Goal: Transaction & Acquisition: Purchase product/service

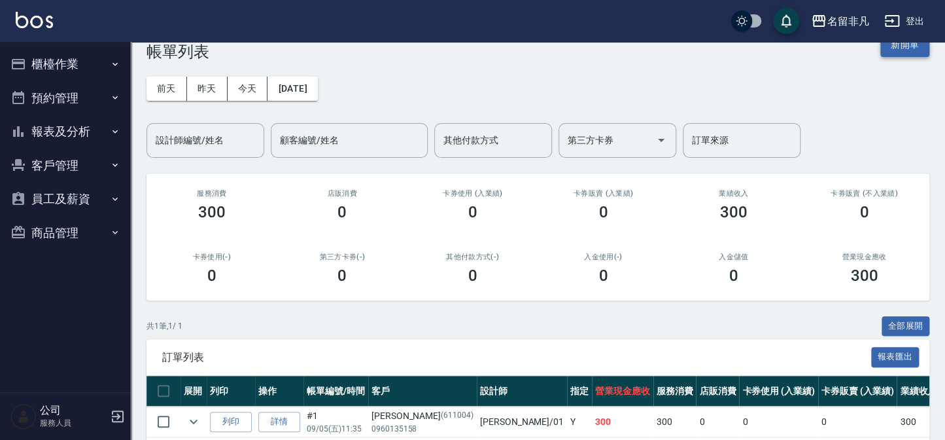
scroll to position [27, 0]
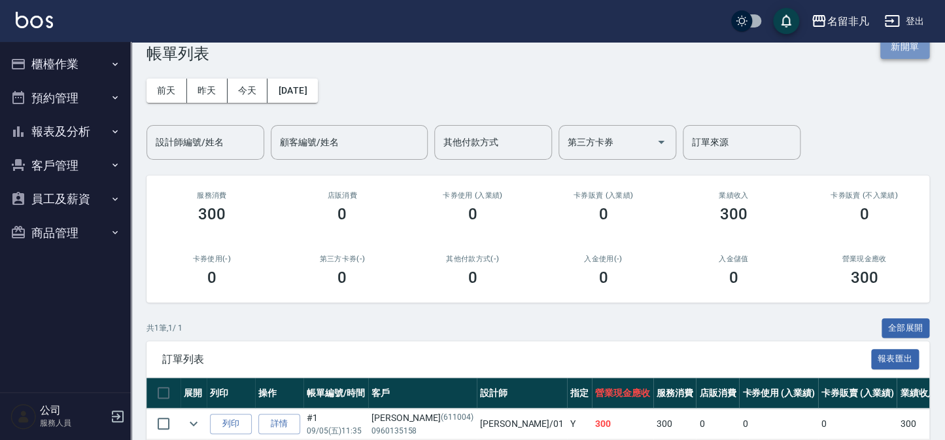
click at [914, 54] on button "新開單" at bounding box center [905, 47] width 49 height 24
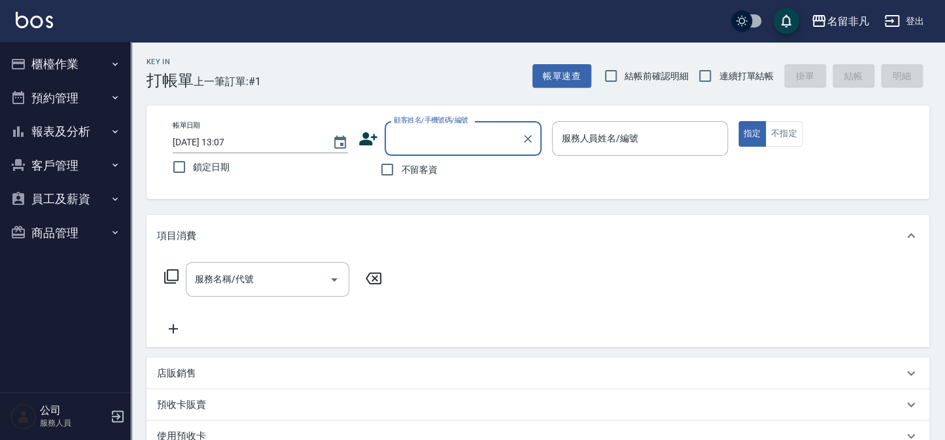
click at [28, 60] on button "櫃檯作業" at bounding box center [65, 64] width 120 height 34
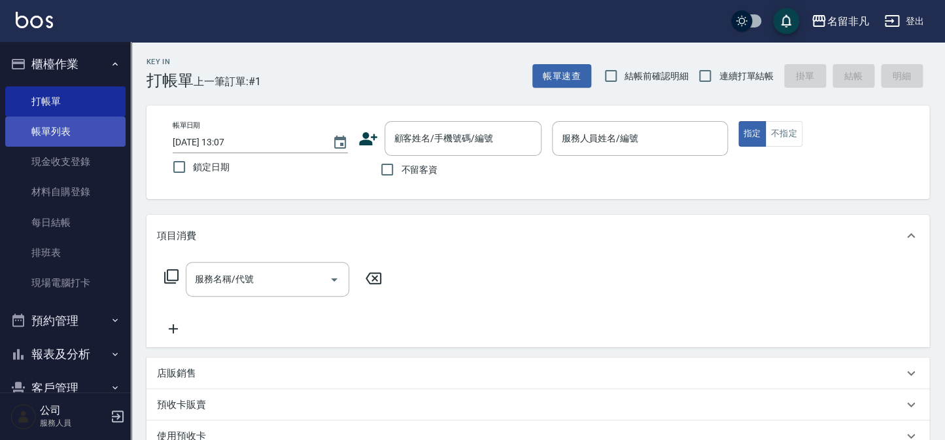
click at [63, 116] on link "帳單列表" at bounding box center [65, 131] width 120 height 30
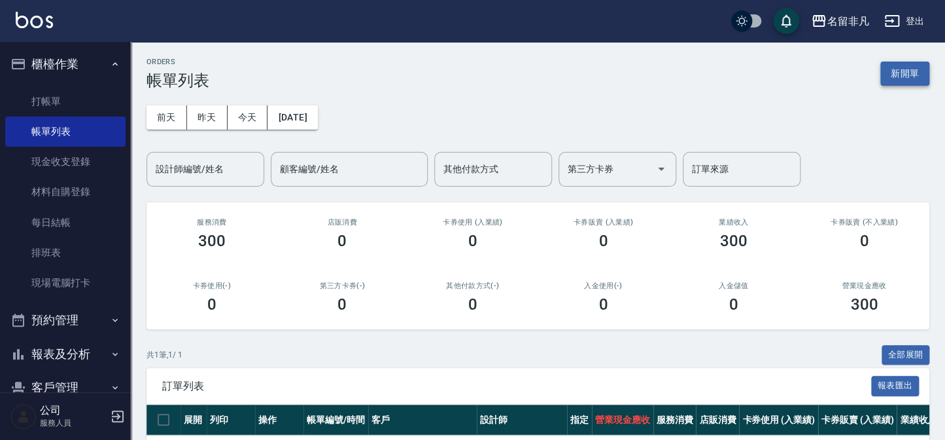
click at [909, 80] on button "新開單" at bounding box center [905, 73] width 49 height 24
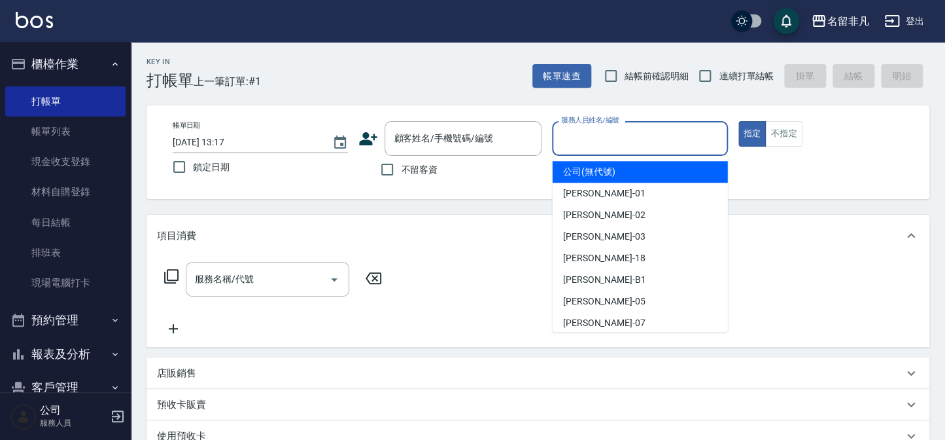
click at [637, 143] on div "服務人員姓名/編號 服務人員姓名/編號" at bounding box center [639, 138] width 175 height 35
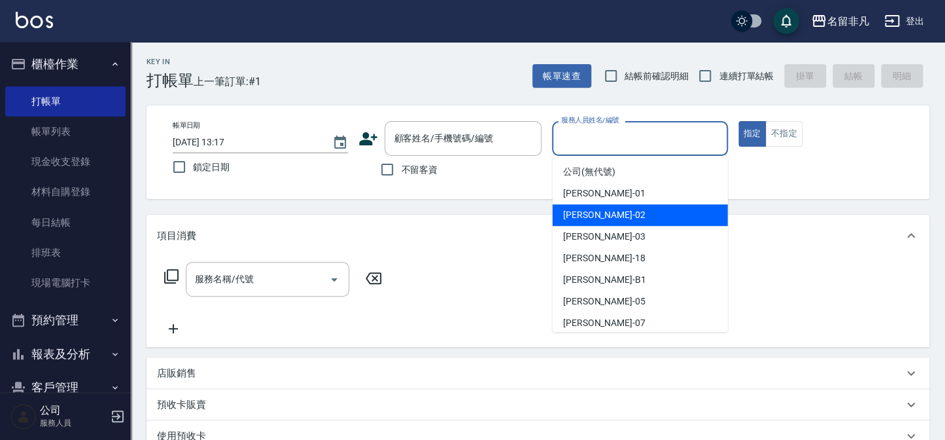
click at [591, 209] on span "[PERSON_NAME]-02" at bounding box center [604, 215] width 82 height 14
type input "[PERSON_NAME]-02"
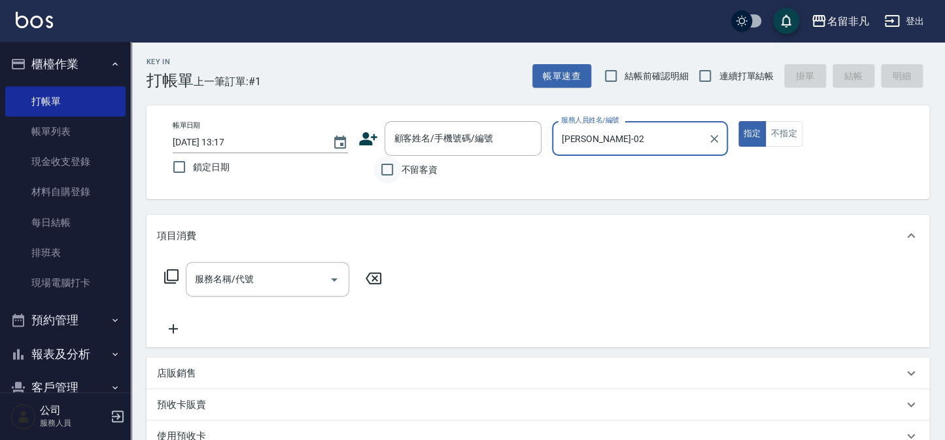
click at [399, 169] on input "不留客資" at bounding box center [387, 169] width 27 height 27
checkbox input "true"
click at [236, 283] on div "服務名稱/代號 服務名稱/代號" at bounding box center [268, 279] width 164 height 35
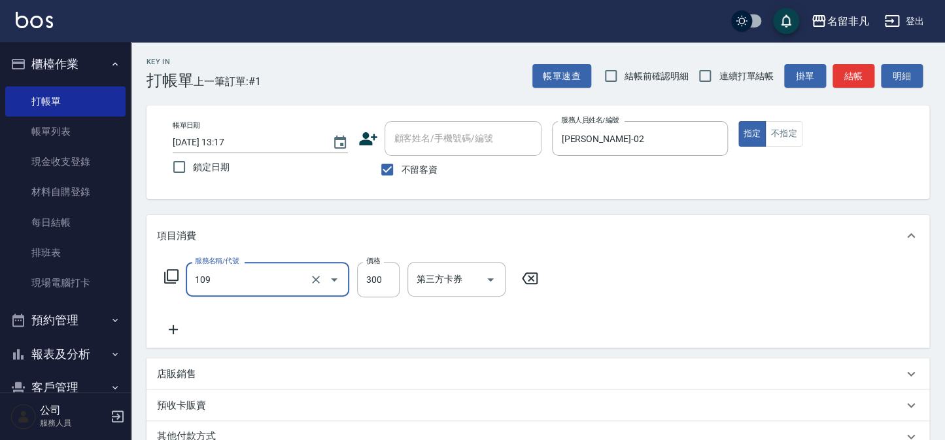
type input "洗髮卷(109)"
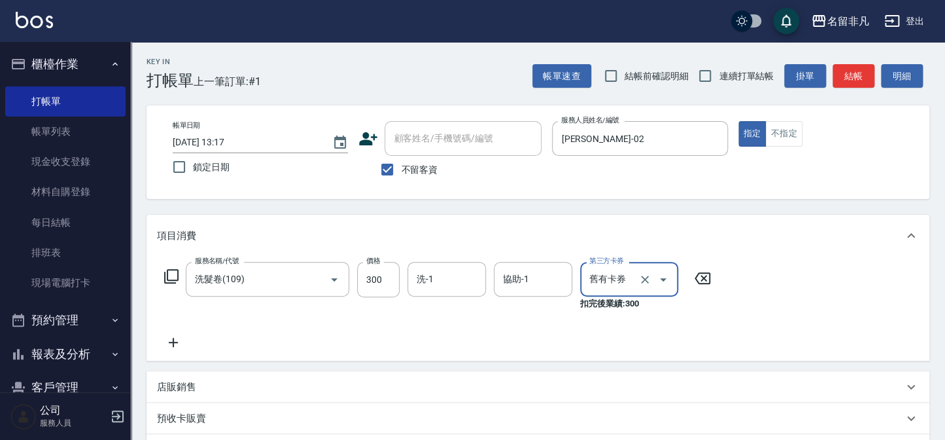
type input "舊有卡券"
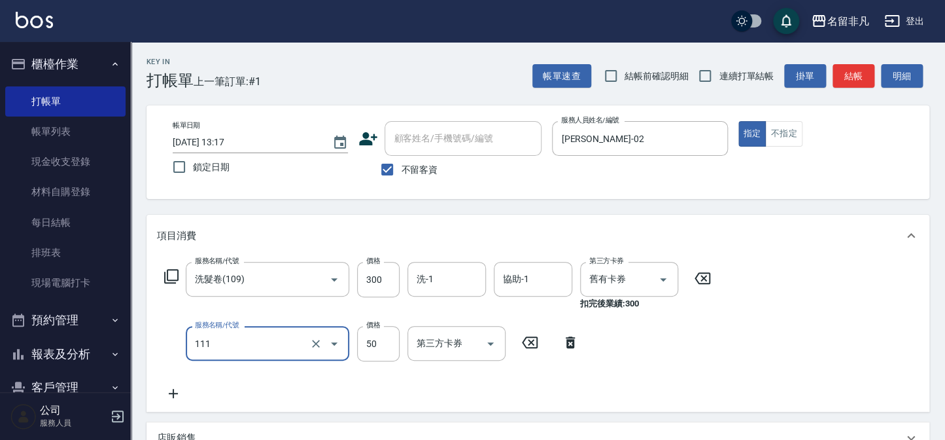
type input "上捲(111)"
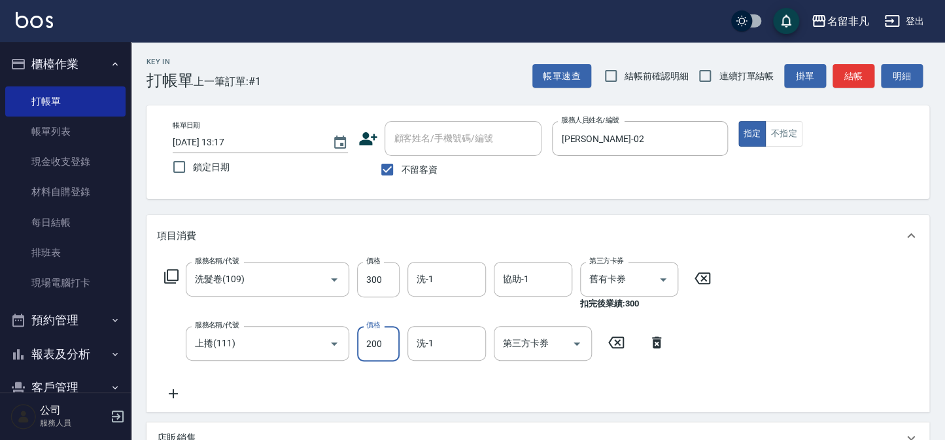
type input "200"
click at [862, 80] on button "結帳" at bounding box center [854, 76] width 42 height 24
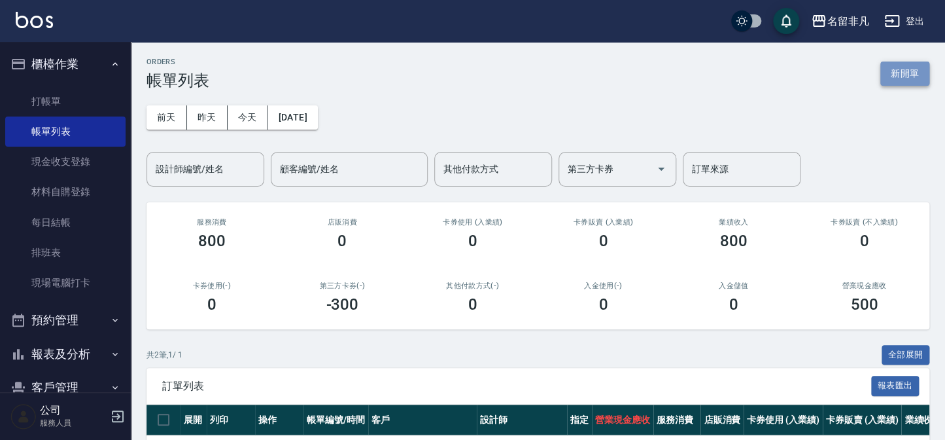
click at [903, 78] on button "新開單" at bounding box center [905, 73] width 49 height 24
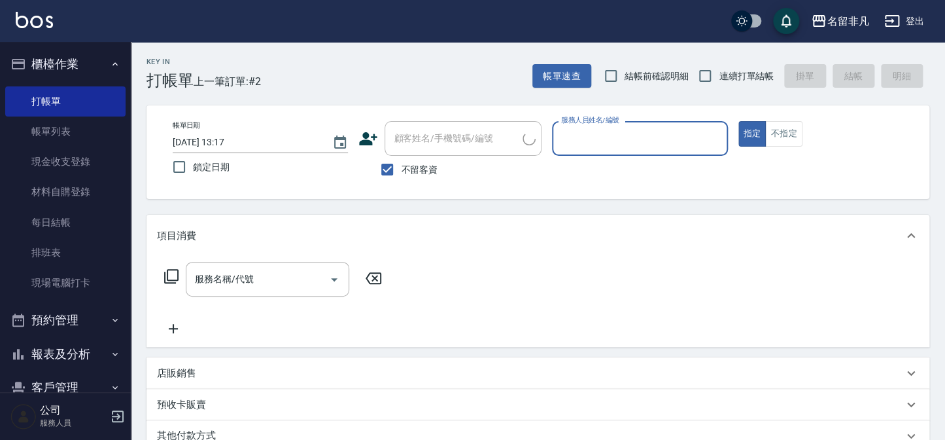
drag, startPoint x: 667, startPoint y: 138, endPoint x: 665, endPoint y: 145, distance: 7.0
click at [667, 139] on input "服務人員姓名/編號" at bounding box center [640, 138] width 164 height 23
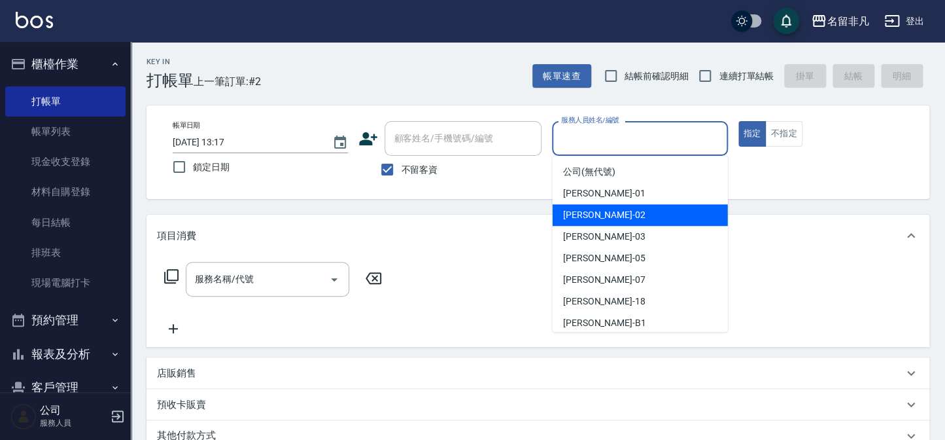
drag, startPoint x: 645, startPoint y: 217, endPoint x: 580, endPoint y: 210, distance: 65.1
click at [644, 219] on div "[PERSON_NAME]-02" at bounding box center [640, 215] width 175 height 22
type input "[PERSON_NAME]-02"
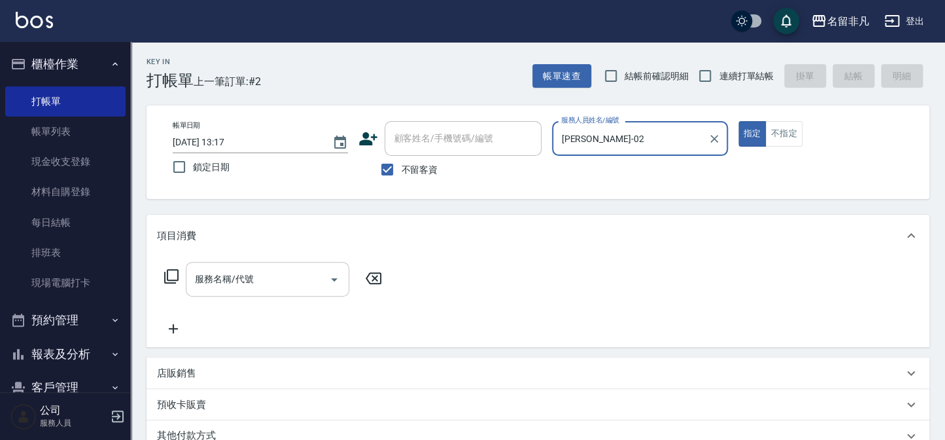
click at [280, 270] on input "服務名稱/代號" at bounding box center [258, 279] width 132 height 23
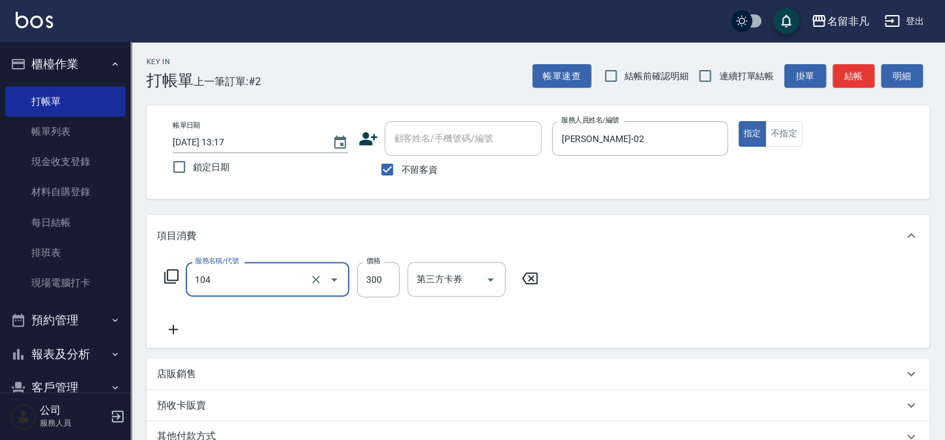
type input "洗髮(104)"
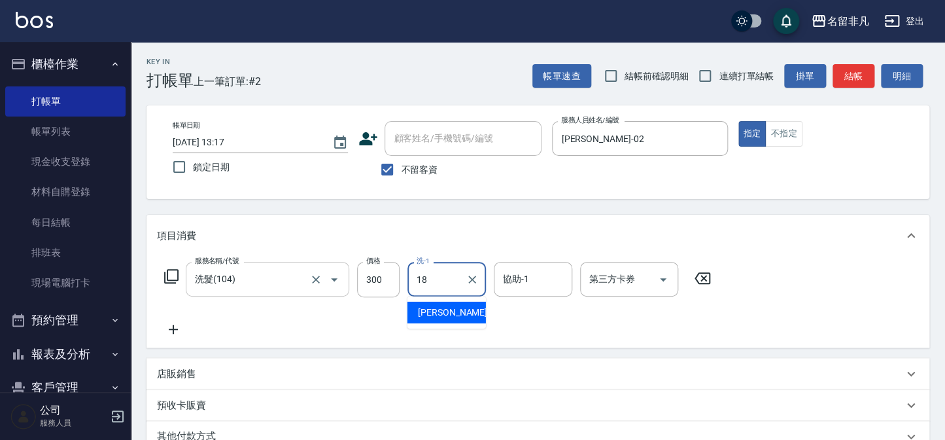
type input "[PERSON_NAME]-18"
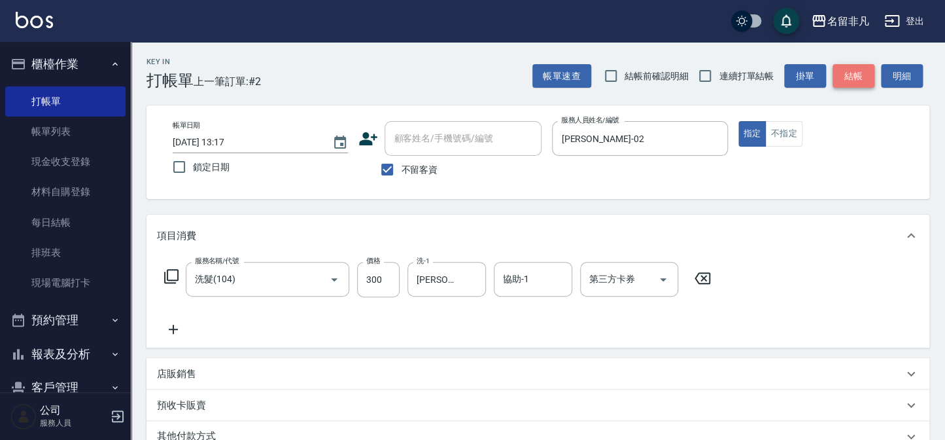
click at [851, 82] on button "結帳" at bounding box center [854, 76] width 42 height 24
